Goal: Task Accomplishment & Management: Manage account settings

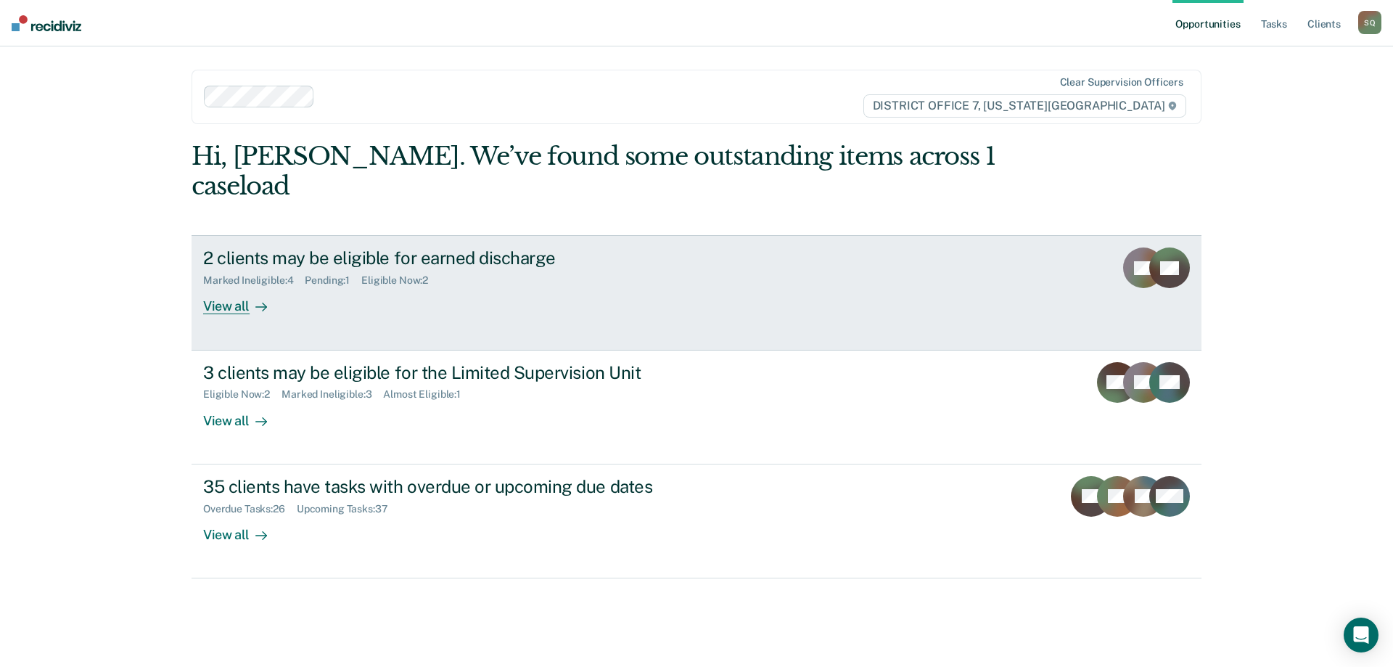
click at [654, 295] on link "2 clients may be eligible for earned discharge Marked Ineligible : 4 Pending : …" at bounding box center [697, 292] width 1010 height 115
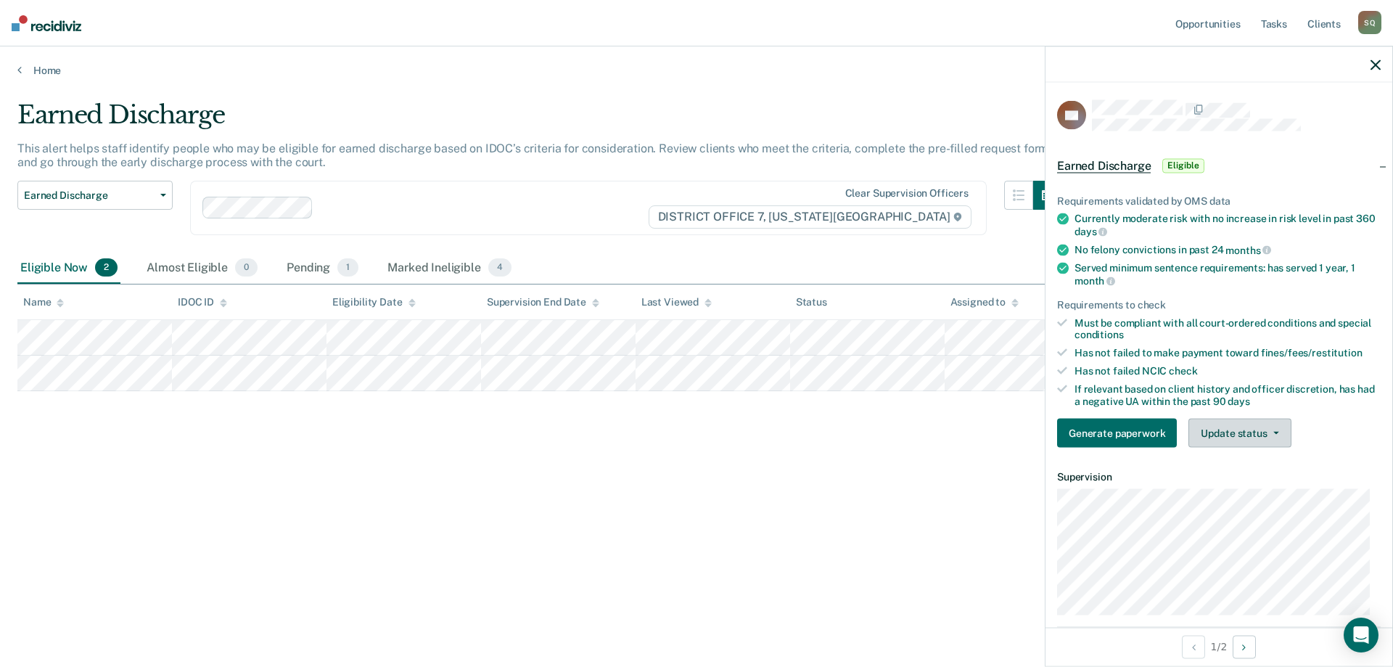
click at [1262, 428] on button "Update status" at bounding box center [1239, 433] width 102 height 29
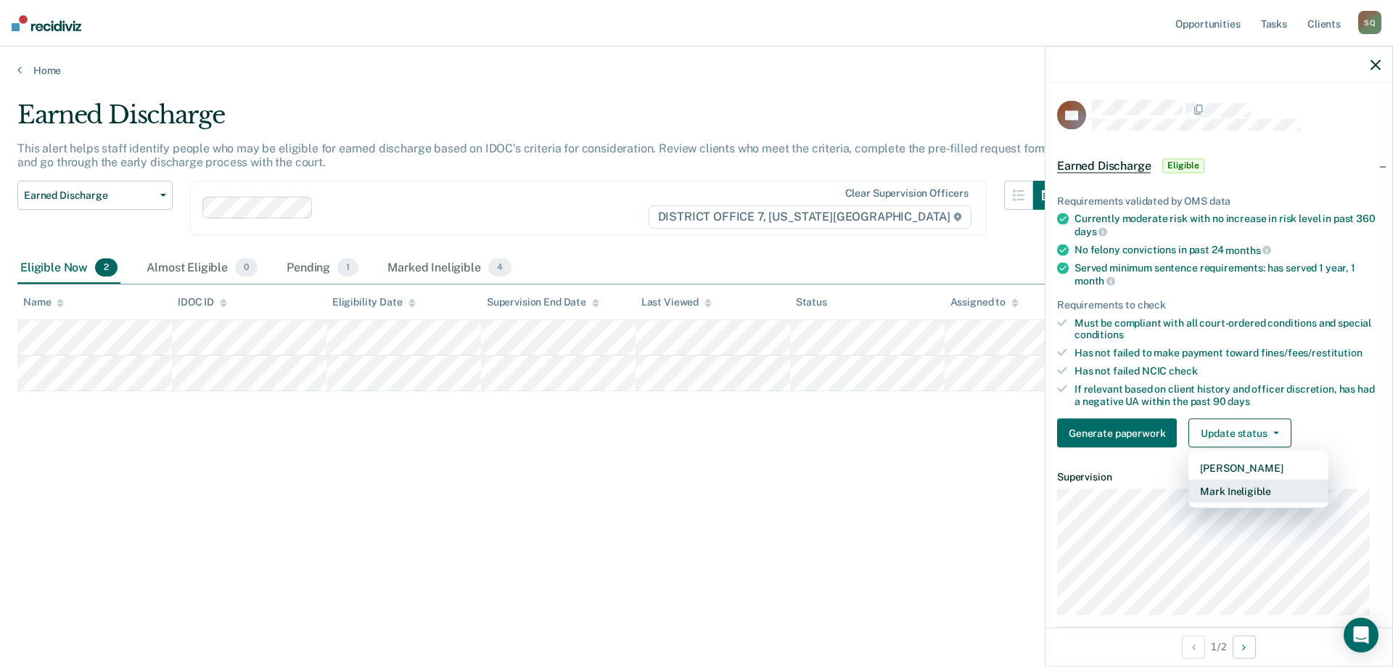
click at [1271, 490] on button "Mark Ineligible" at bounding box center [1258, 491] width 140 height 23
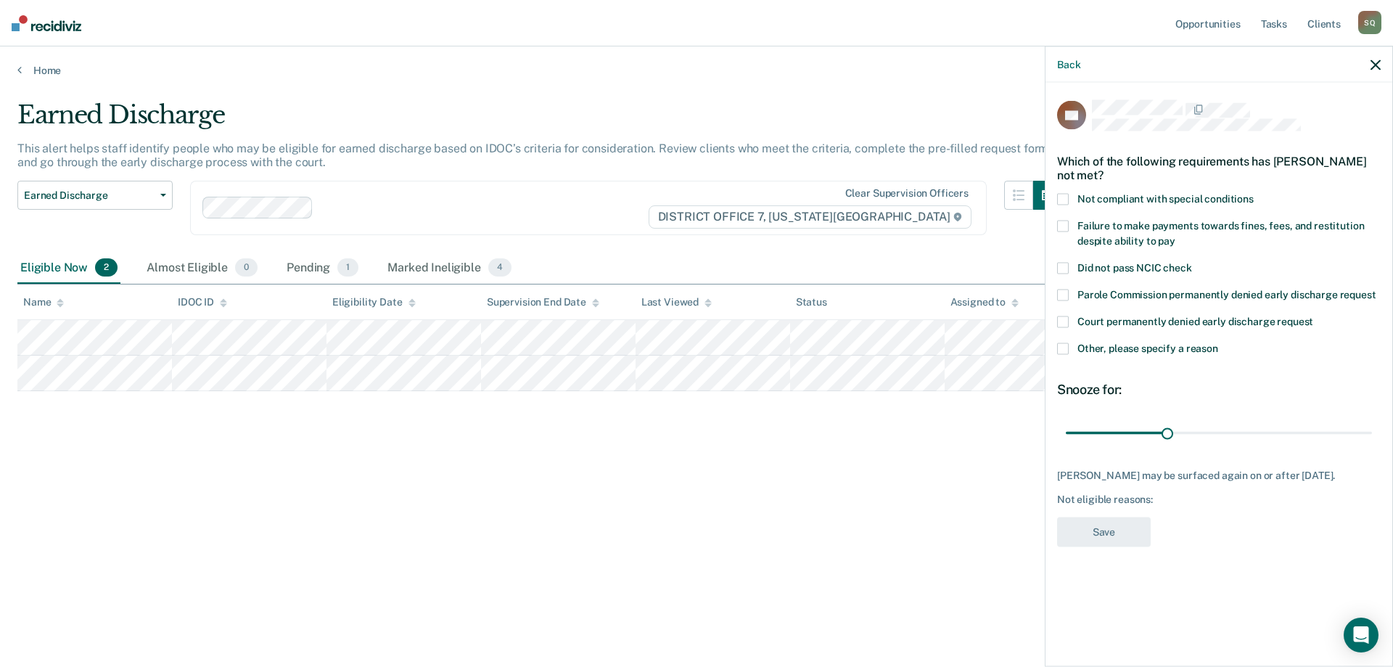
click at [1067, 349] on span at bounding box center [1063, 348] width 12 height 12
click at [1218, 342] on input "Other, please specify a reason" at bounding box center [1218, 342] width 0 height 0
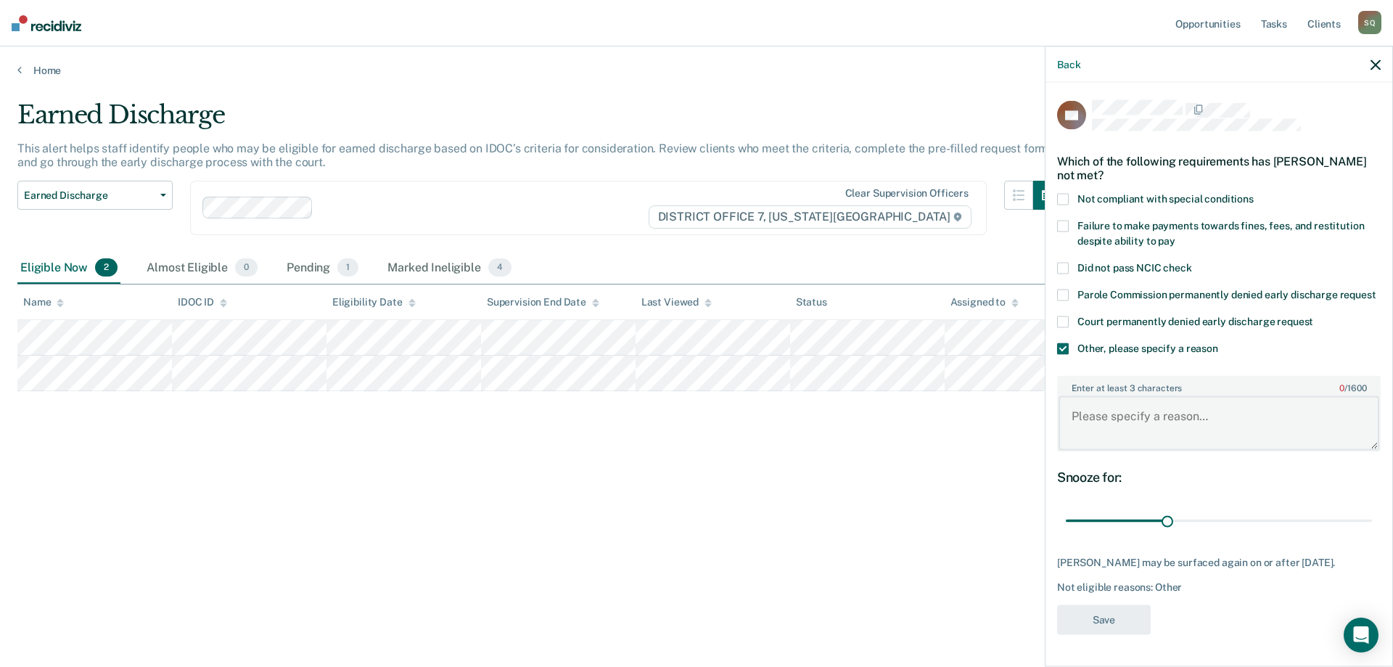
click at [1117, 428] on textarea "Enter at least 3 characters 0 / 1600" at bounding box center [1218, 423] width 321 height 54
type textarea "Active use, in treatment"
drag, startPoint x: 1167, startPoint y: 518, endPoint x: 1389, endPoint y: 532, distance: 222.4
type input "90"
click at [1372, 532] on input "range" at bounding box center [1219, 520] width 306 height 25
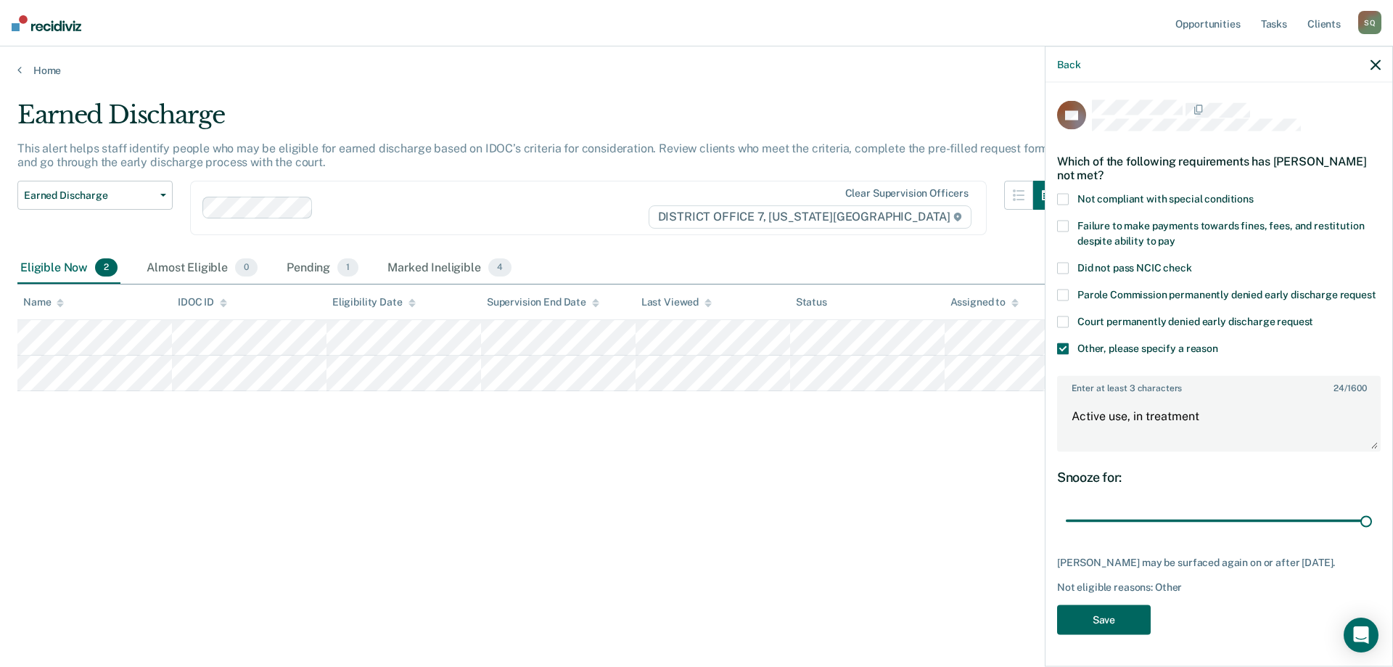
click at [1108, 634] on button "Save" at bounding box center [1104, 619] width 94 height 30
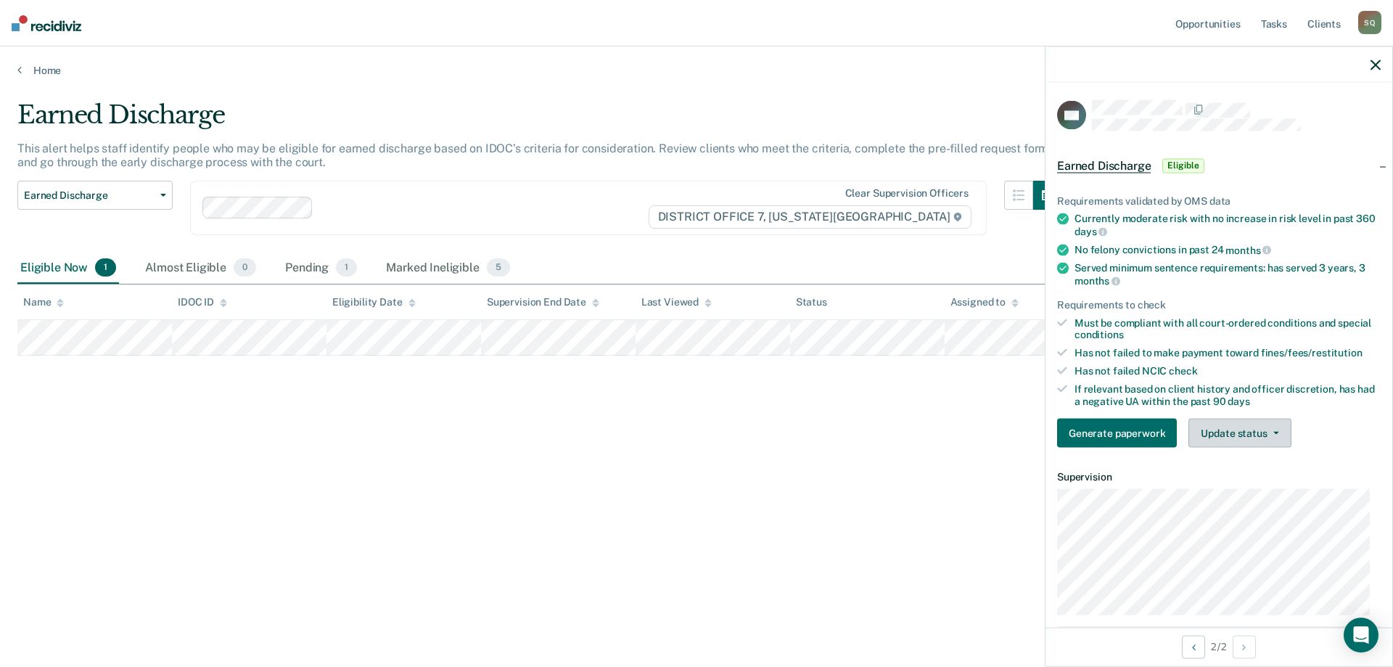
click at [1215, 436] on button "Update status" at bounding box center [1239, 433] width 102 height 29
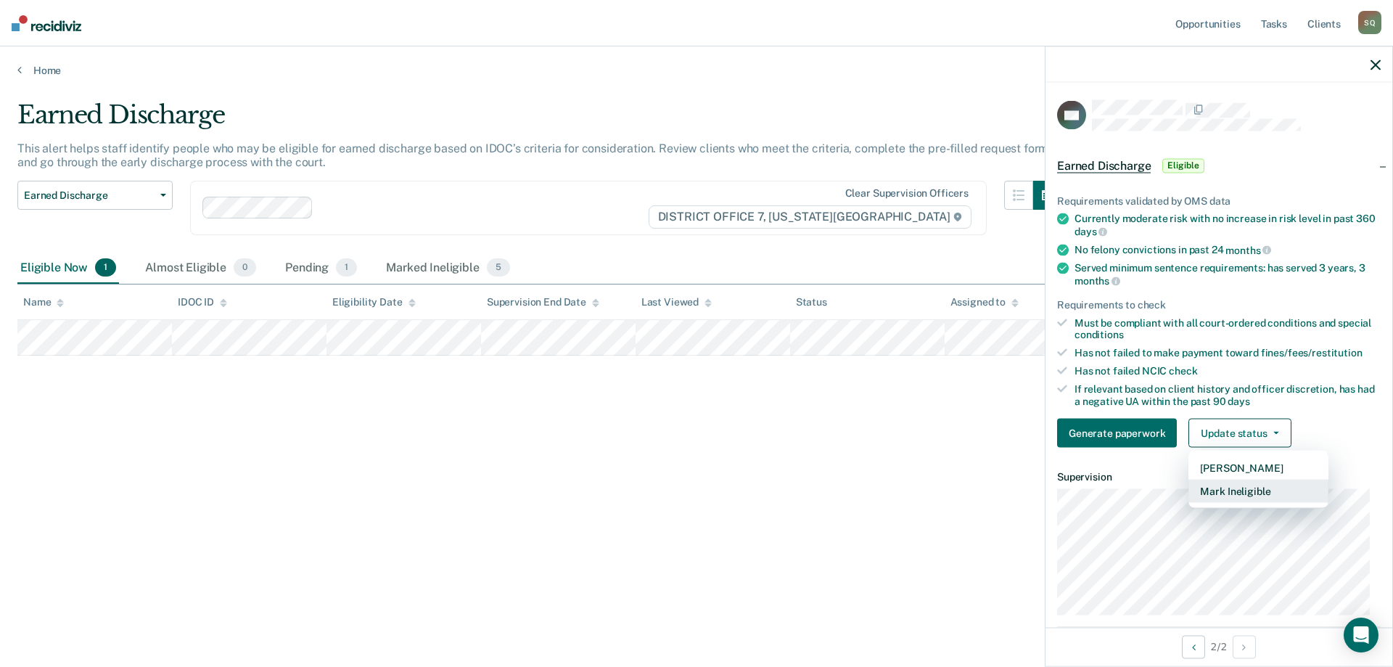
click at [1217, 497] on button "Mark Ineligible" at bounding box center [1258, 491] width 140 height 23
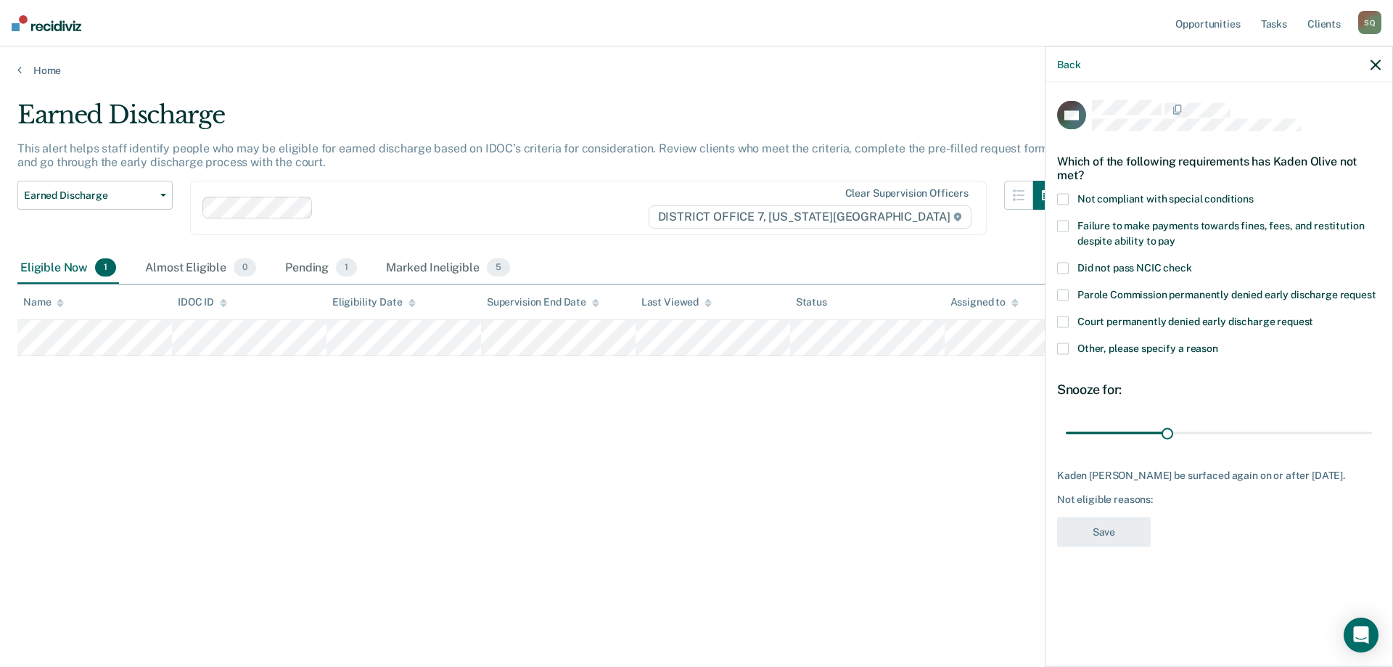
click at [1061, 350] on span at bounding box center [1063, 348] width 12 height 12
click at [1218, 342] on input "Other, please specify a reason" at bounding box center [1218, 342] width 0 height 0
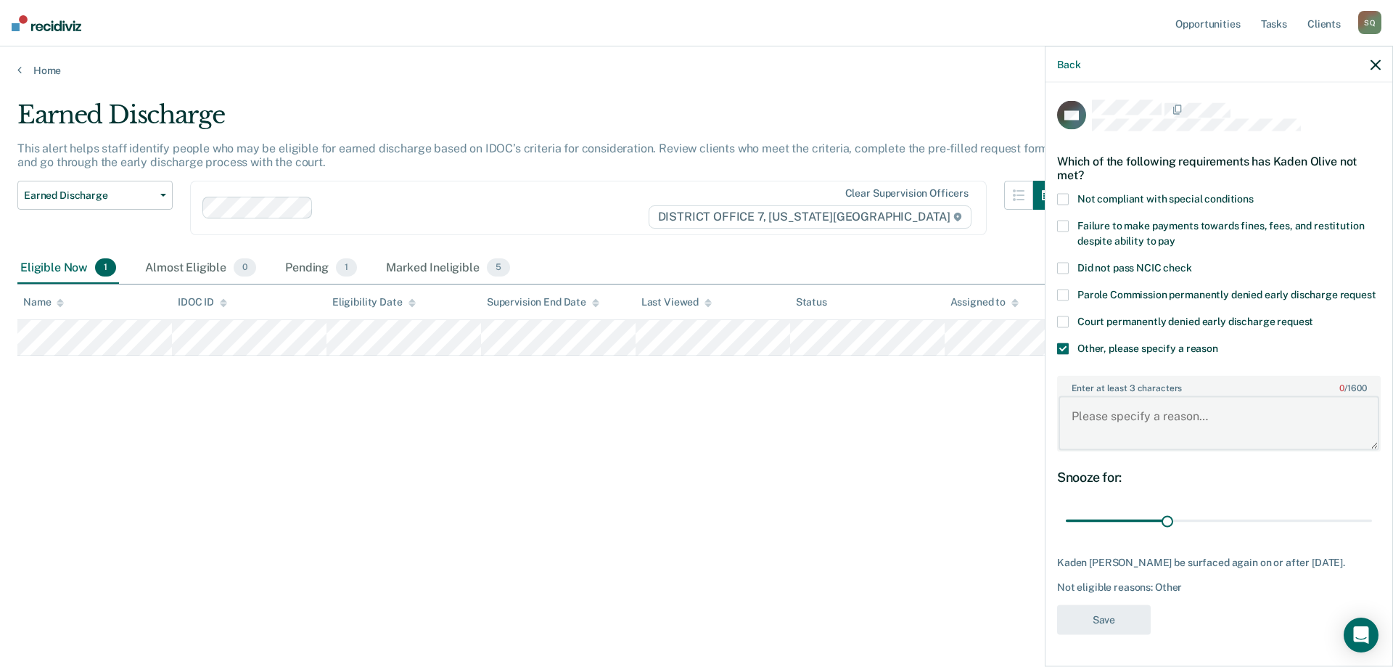
click at [1121, 418] on textarea "Enter at least 3 characters 0 / 1600" at bounding box center [1218, 423] width 321 height 54
type textarea "Currently in treatment program"
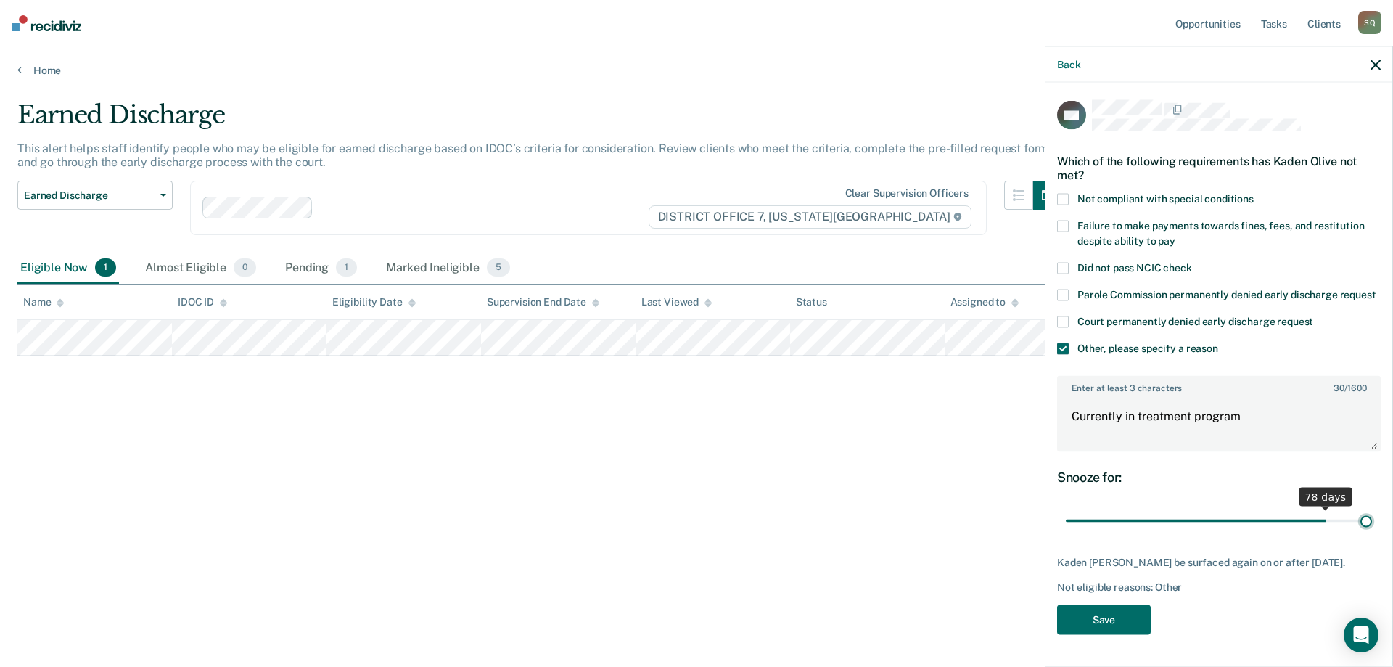
drag, startPoint x: 1172, startPoint y: 519, endPoint x: 1399, endPoint y: 528, distance: 227.2
type input "90"
click at [1372, 528] on input "range" at bounding box center [1219, 520] width 306 height 25
click at [1120, 612] on button "Save" at bounding box center [1104, 619] width 94 height 30
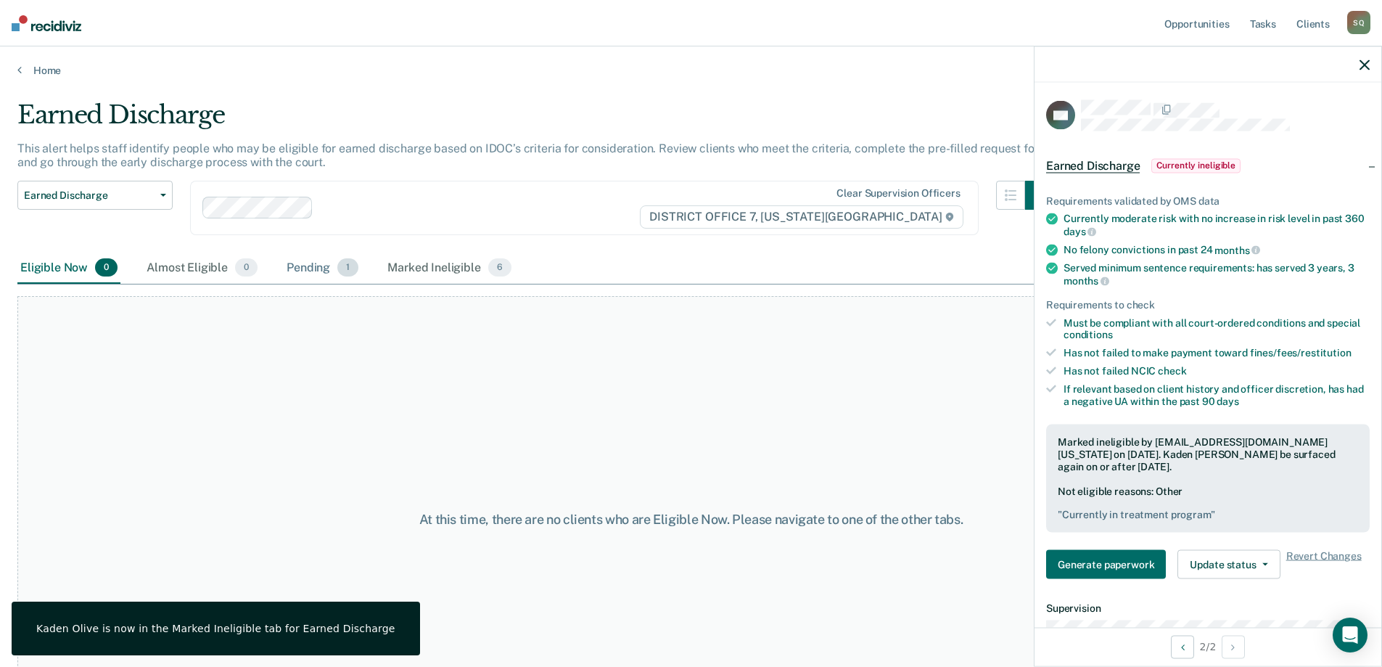
click at [312, 269] on div "Pending 1" at bounding box center [323, 268] width 78 height 32
